Goal: Information Seeking & Learning: Check status

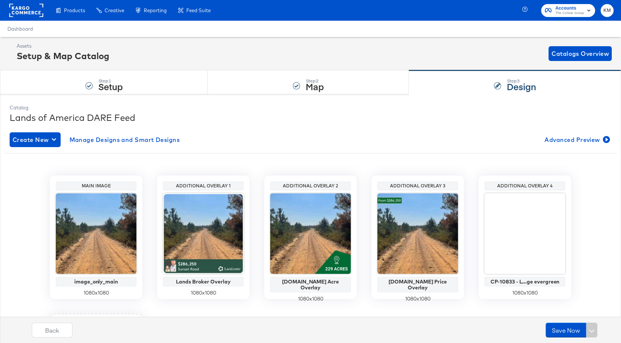
scroll to position [147, 0]
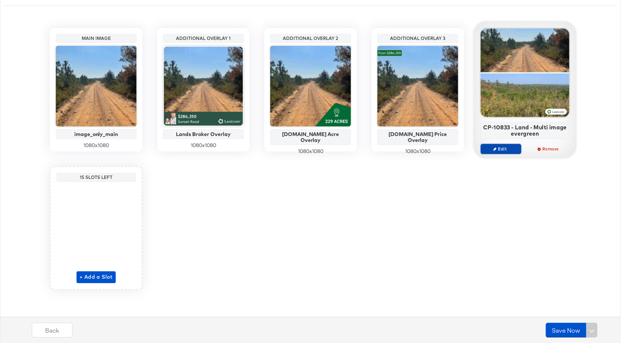
click at [498, 150] on span "Edit" at bounding box center [501, 149] width 34 height 6
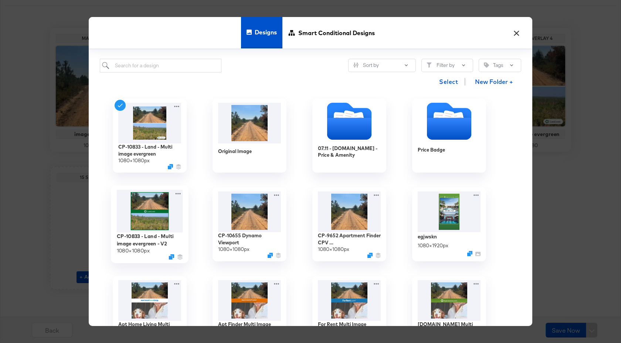
click at [138, 222] on img at bounding box center [150, 211] width 66 height 43
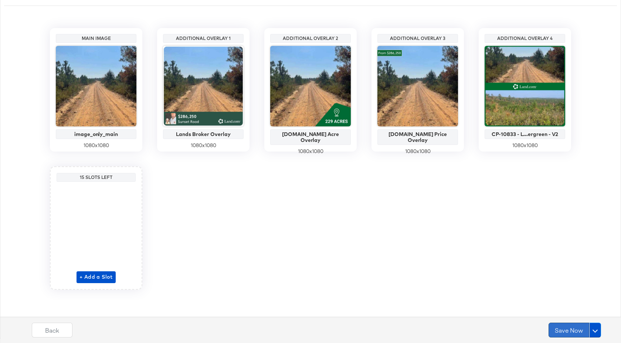
click at [570, 334] on button "Save Now" at bounding box center [568, 330] width 41 height 15
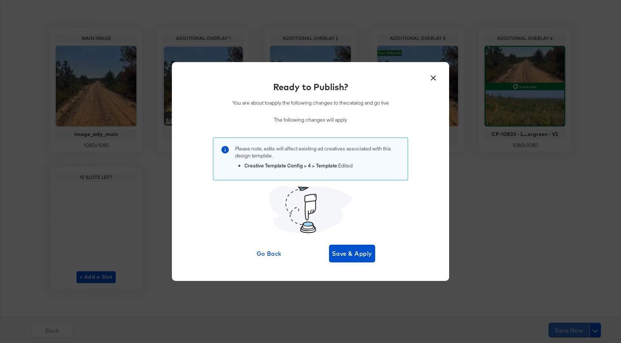
scroll to position [0, 0]
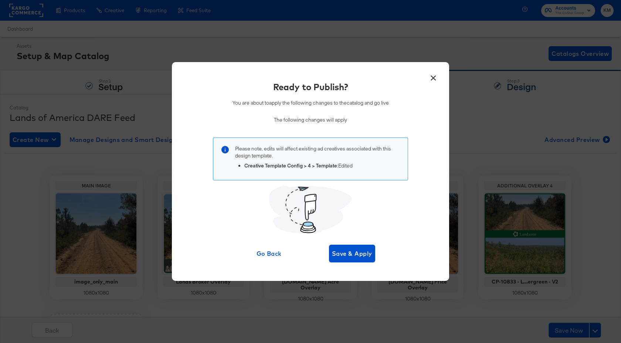
click at [356, 263] on div "× Ready to Publish? You are about to apply the following changes to the catalog…" at bounding box center [310, 171] width 277 height 219
click at [359, 254] on span "Save & Apply" at bounding box center [352, 253] width 40 height 10
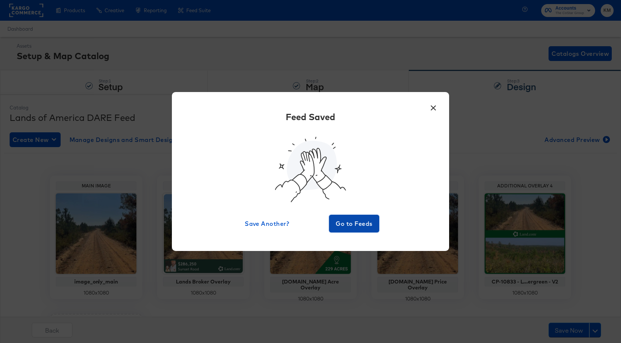
click at [367, 225] on span "Go to Feeds" at bounding box center [354, 223] width 44 height 10
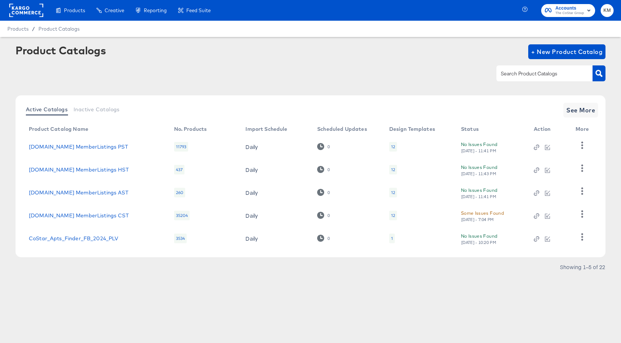
click at [28, 10] on rect at bounding box center [26, 10] width 34 height 13
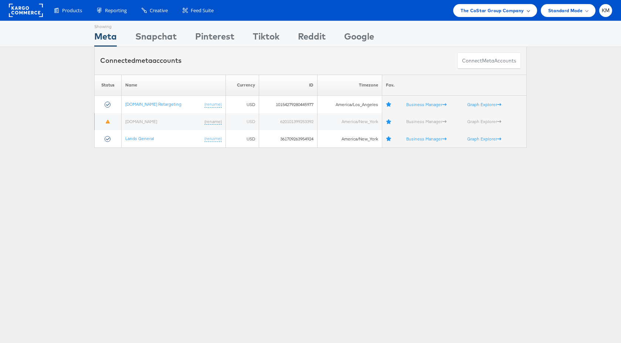
click at [477, 9] on span "The CoStar Group Company" at bounding box center [491, 11] width 63 height 8
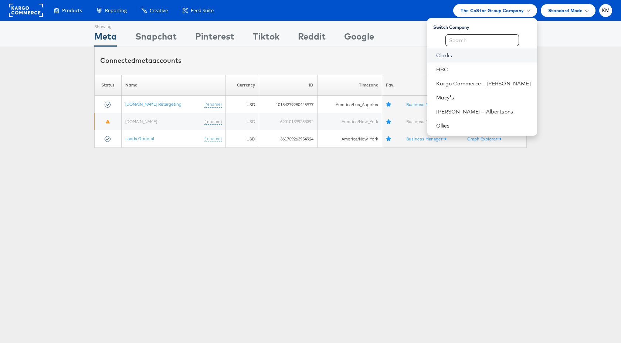
click at [463, 55] on link "Clarks" at bounding box center [483, 55] width 95 height 7
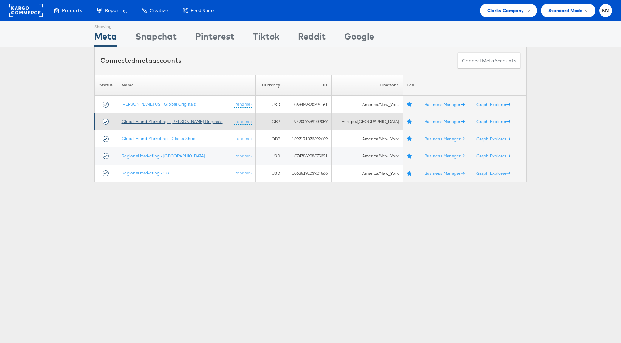
click at [191, 122] on link "Global Brand Marketing - Clarks Originals" at bounding box center [172, 122] width 101 height 6
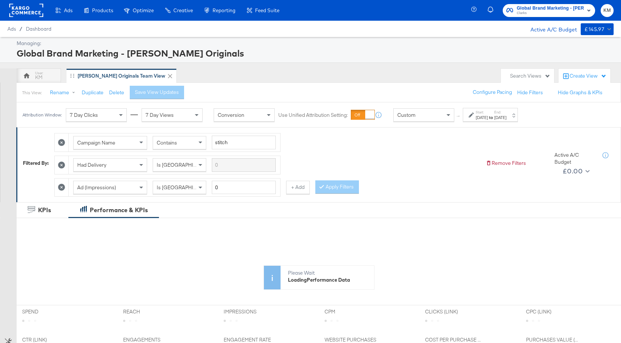
click at [488, 116] on div "[DATE]" at bounding box center [482, 118] width 12 height 6
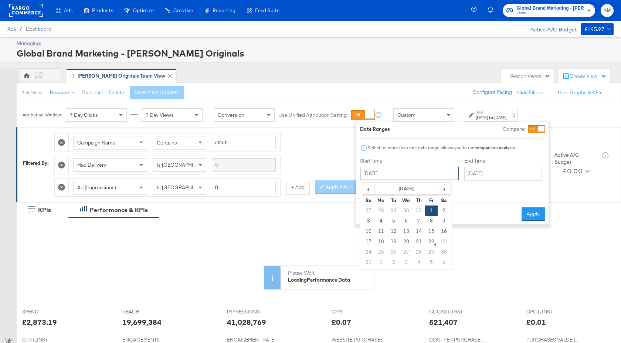
click at [423, 171] on input "[DATE]" at bounding box center [409, 173] width 99 height 13
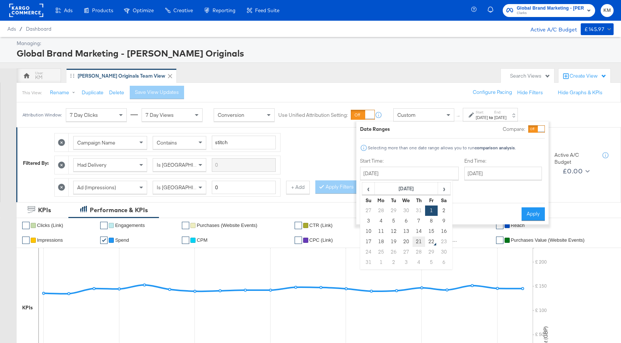
click at [416, 242] on td "21" at bounding box center [418, 242] width 13 height 10
type input "[DATE]"
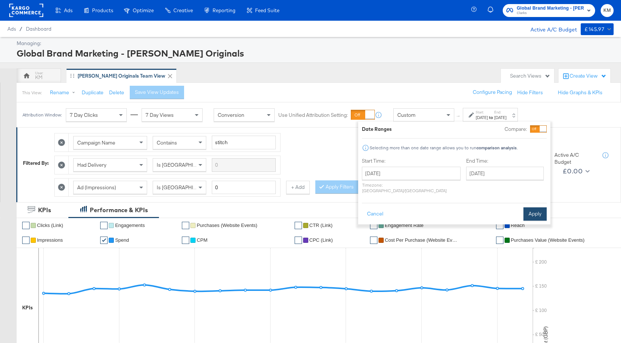
click at [537, 207] on button "Apply" at bounding box center [534, 213] width 23 height 13
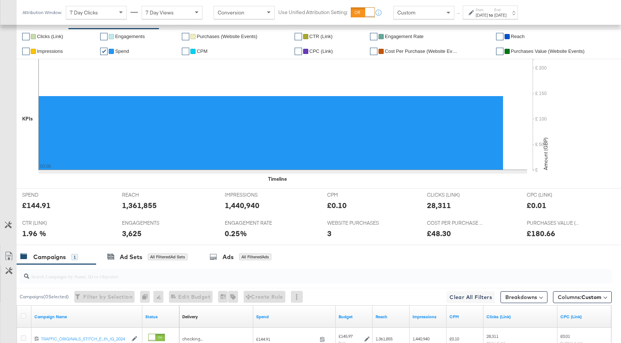
scroll to position [272, 0]
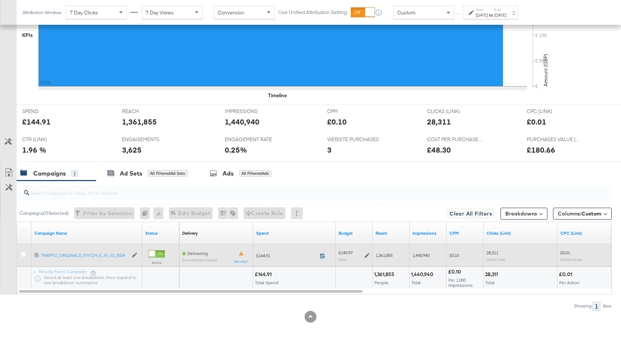
click at [324, 256] on icon at bounding box center [323, 256] width 6 height 6
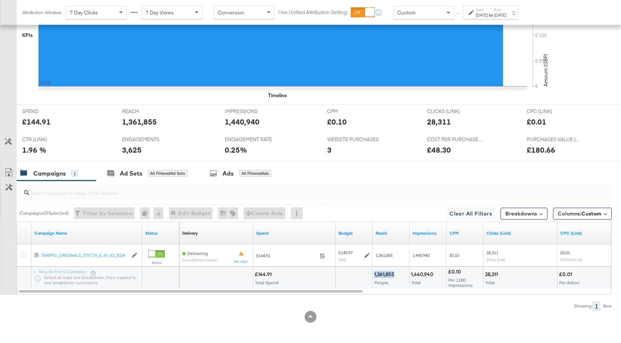
drag, startPoint x: 394, startPoint y: 273, endPoint x: 374, endPoint y: 273, distance: 20.3
click at [374, 273] on div "1,361,855" at bounding box center [385, 274] width 23 height 7
copy div "1,361,855"
drag, startPoint x: 432, startPoint y: 276, endPoint x: 410, endPoint y: 275, distance: 22.2
click at [410, 275] on div "1,440,940 Total" at bounding box center [427, 278] width 37 height 22
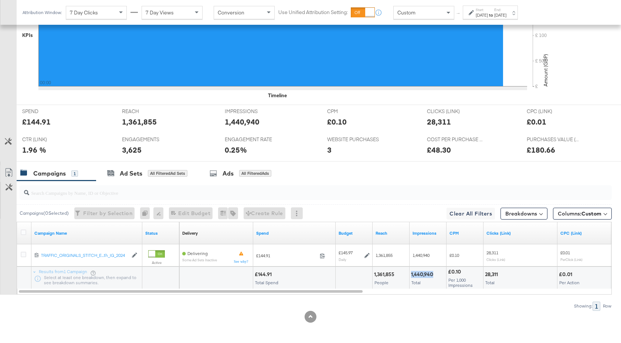
copy div "1,440,940"
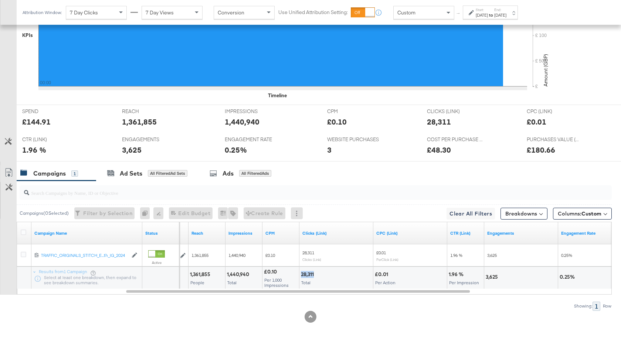
drag, startPoint x: 314, startPoint y: 276, endPoint x: 302, endPoint y: 276, distance: 12.2
click at [302, 276] on div "28,311" at bounding box center [308, 274] width 15 height 7
copy div "28,311"
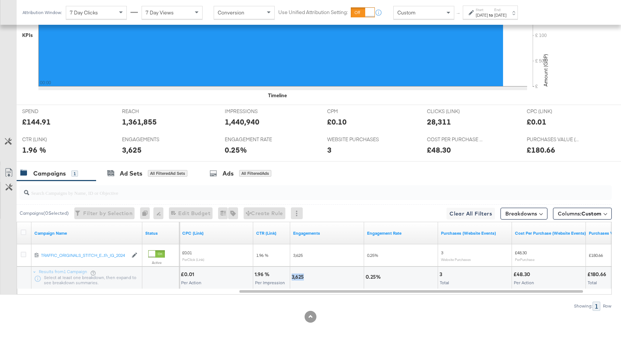
drag, startPoint x: 304, startPoint y: 278, endPoint x: 292, endPoint y: 278, distance: 11.8
click at [292, 278] on div "3,625" at bounding box center [299, 276] width 14 height 7
copy div "3,625"
click at [384, 113] on div "CPM CPM £0.10" at bounding box center [372, 119] width 100 height 28
